Goal: Information Seeking & Learning: Learn about a topic

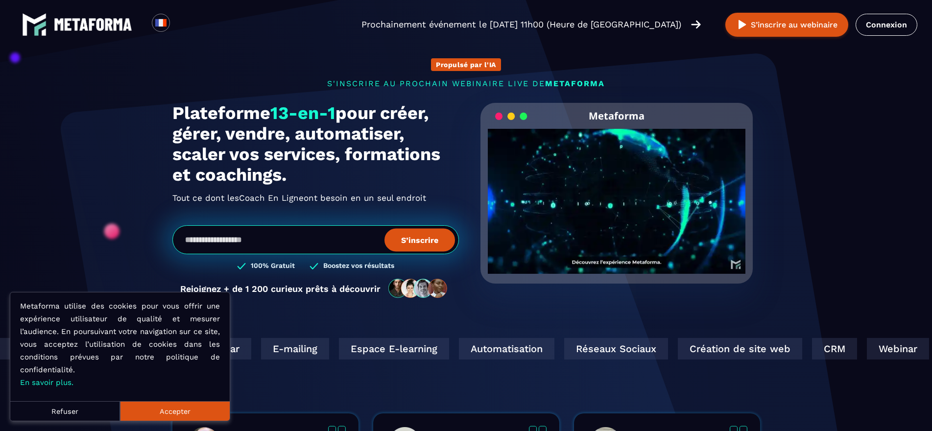
click at [183, 407] on button "Accepter" at bounding box center [175, 411] width 110 height 20
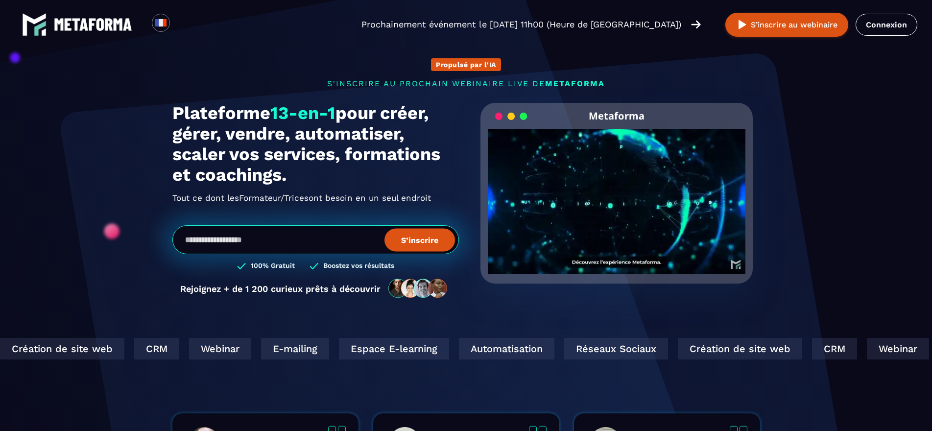
click at [610, 204] on video "Your browser does not support the video tag." at bounding box center [617, 193] width 258 height 129
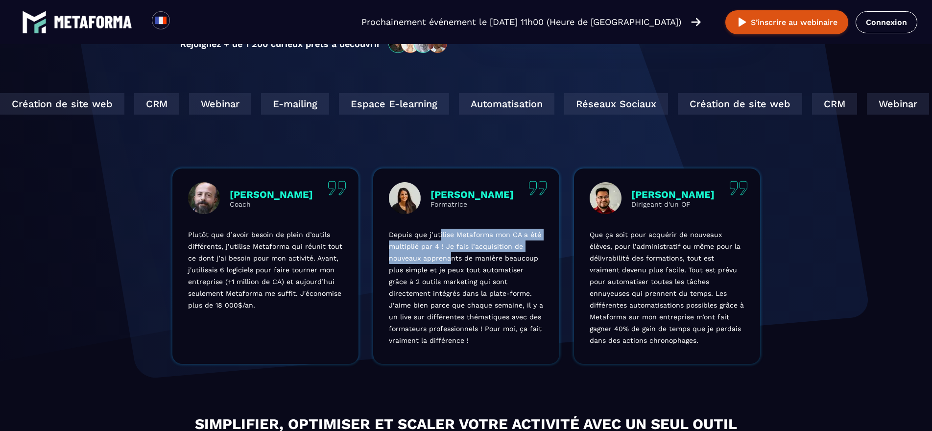
scroll to position [245, 0]
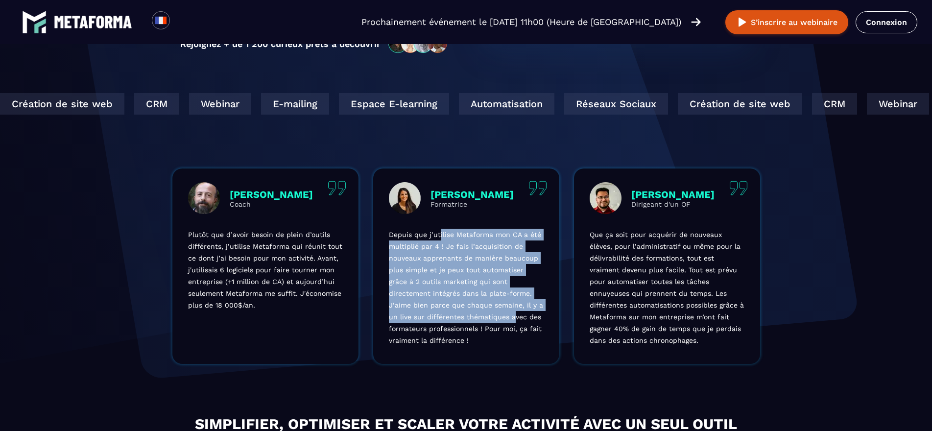
drag, startPoint x: 441, startPoint y: 236, endPoint x: 477, endPoint y: 321, distance: 92.1
click at [477, 321] on p "Depuis que j’utilise Metaforma mon CA a été multiplié par 4 ! Je fais l’acquisi…" at bounding box center [466, 287] width 155 height 117
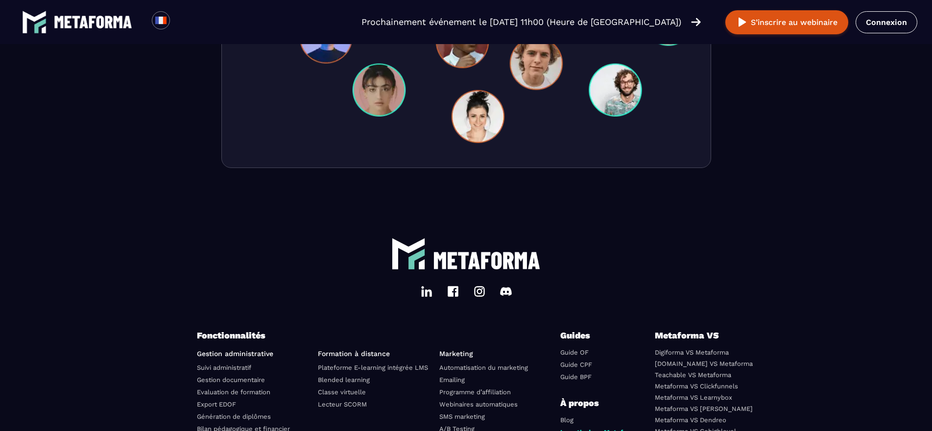
scroll to position [3329, 0]
